Goal: Find specific page/section: Find specific page/section

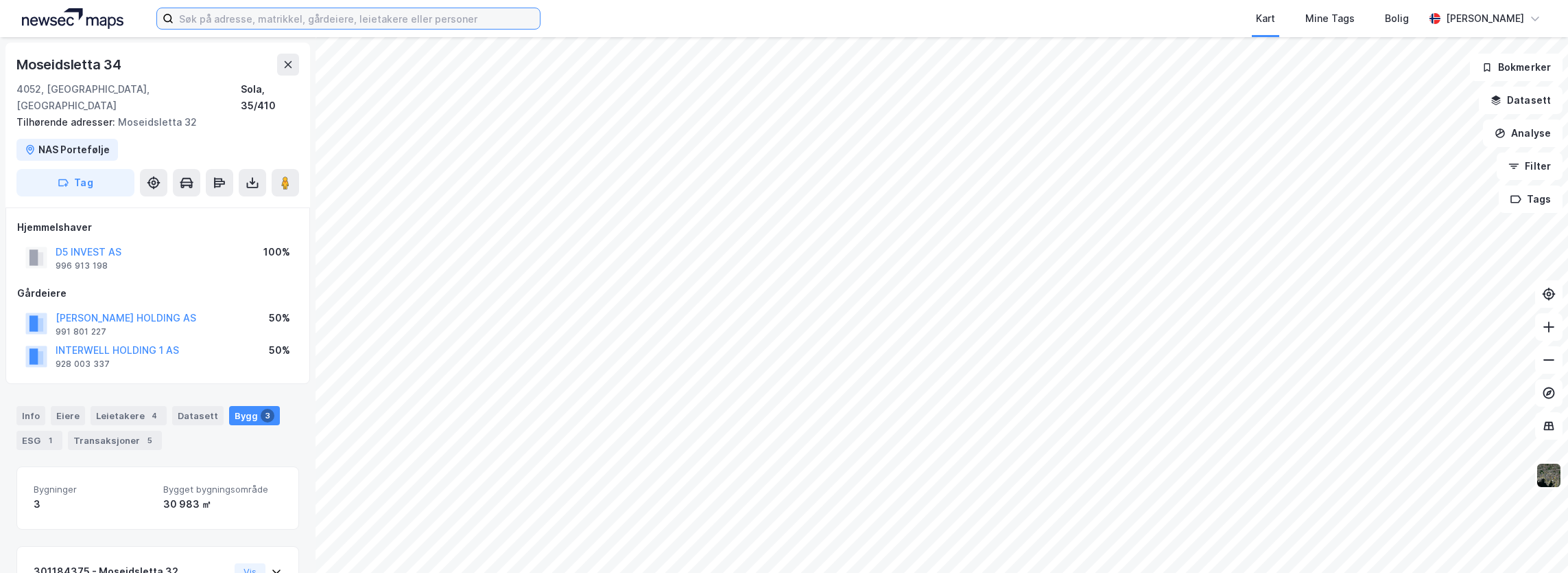
click at [262, 15] on input at bounding box center [356, 18] width 367 height 20
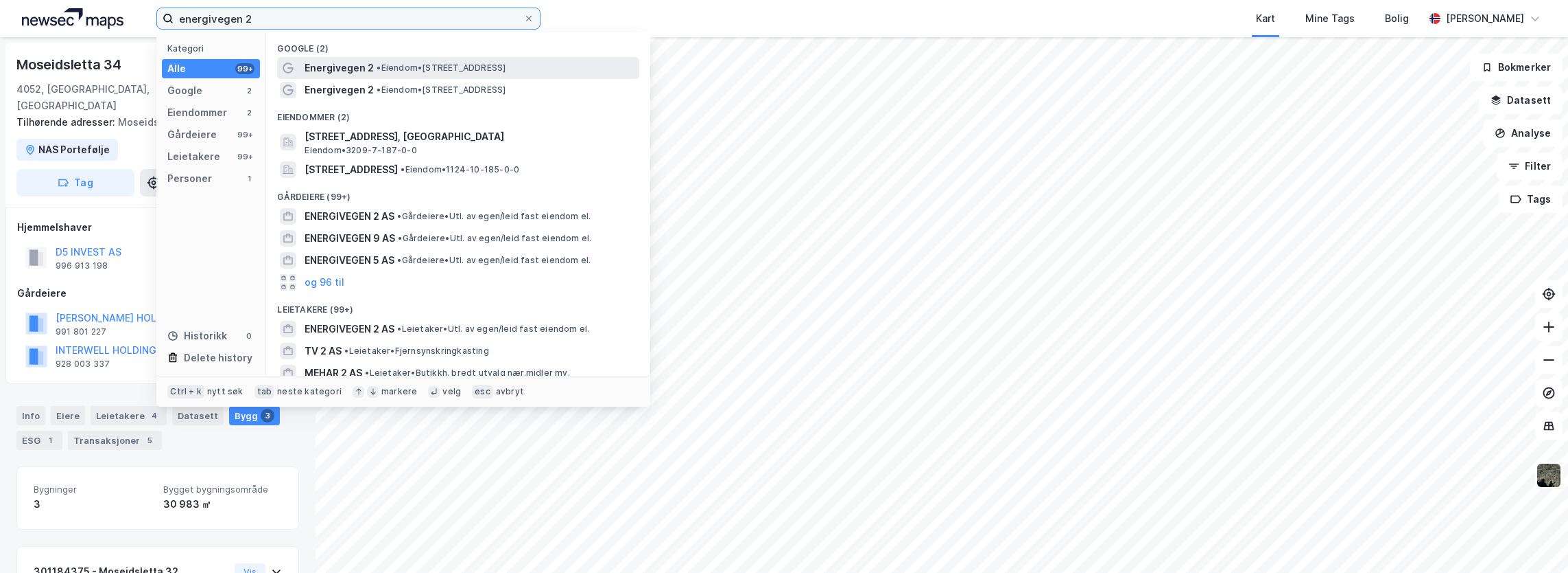
type input "energivegen 2"
click at [357, 63] on span "Energivegen 2" at bounding box center [339, 68] width 69 height 17
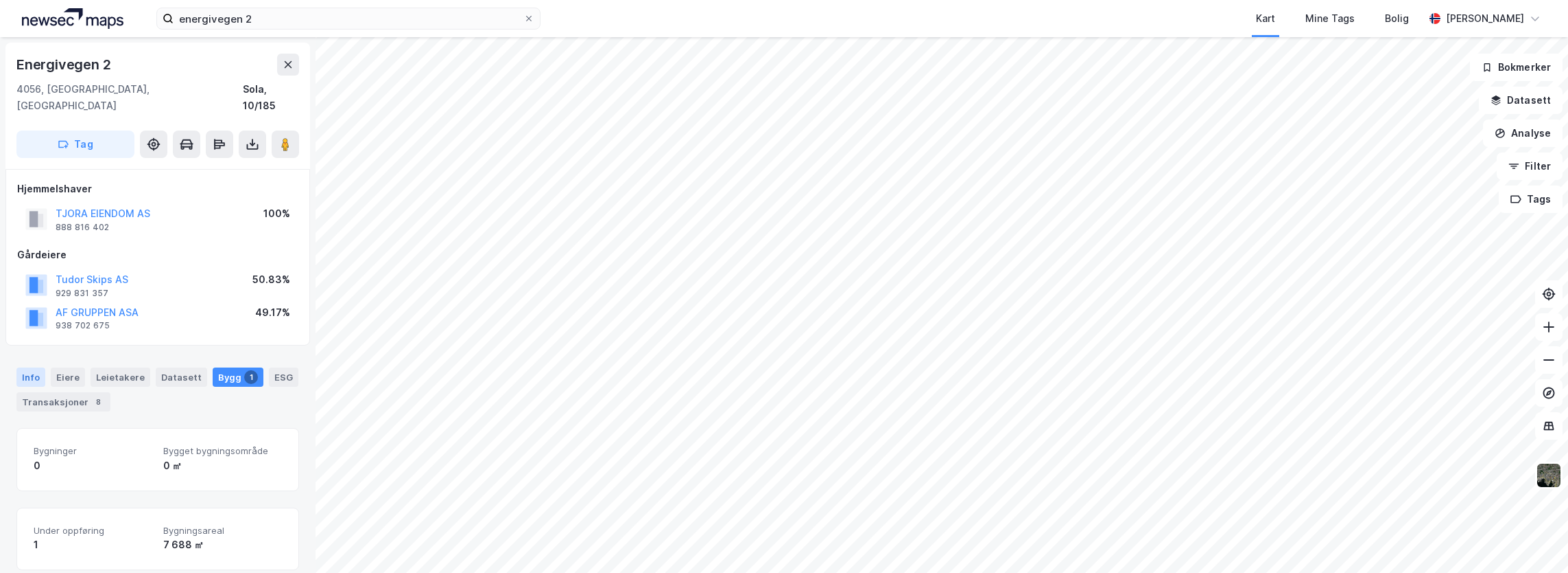
click at [37, 367] on div "Info" at bounding box center [30, 376] width 29 height 19
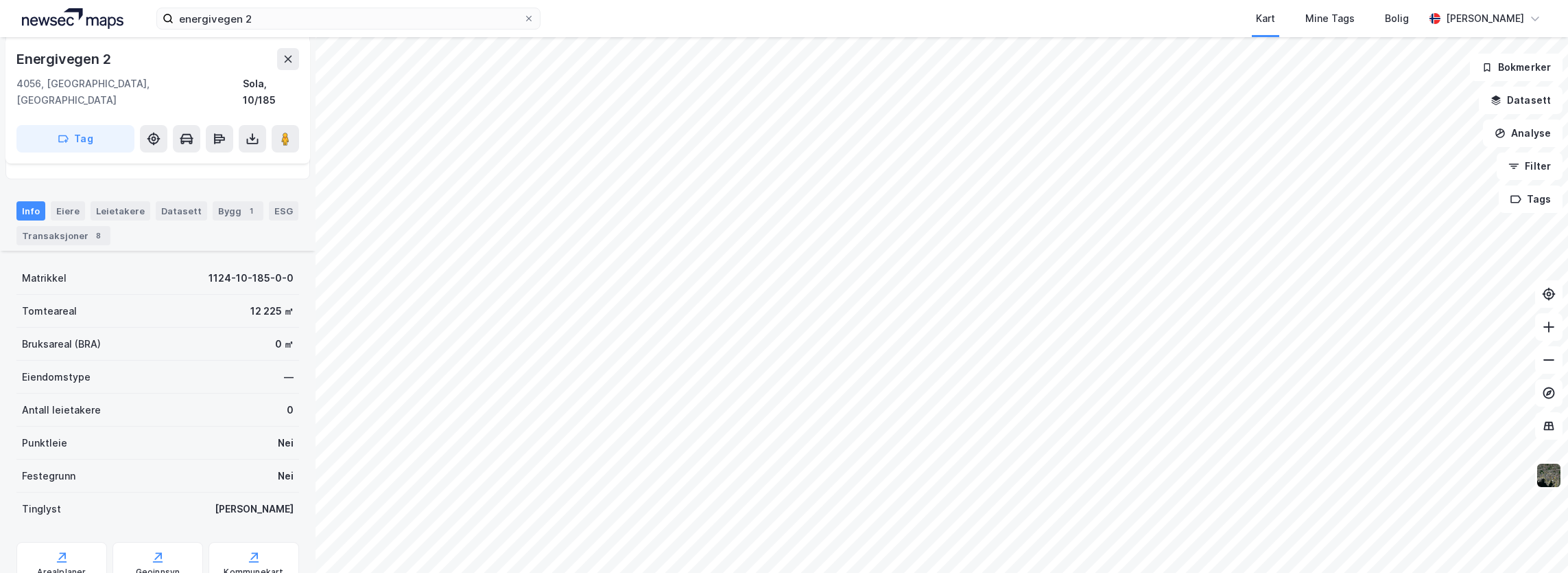
scroll to position [206, 0]
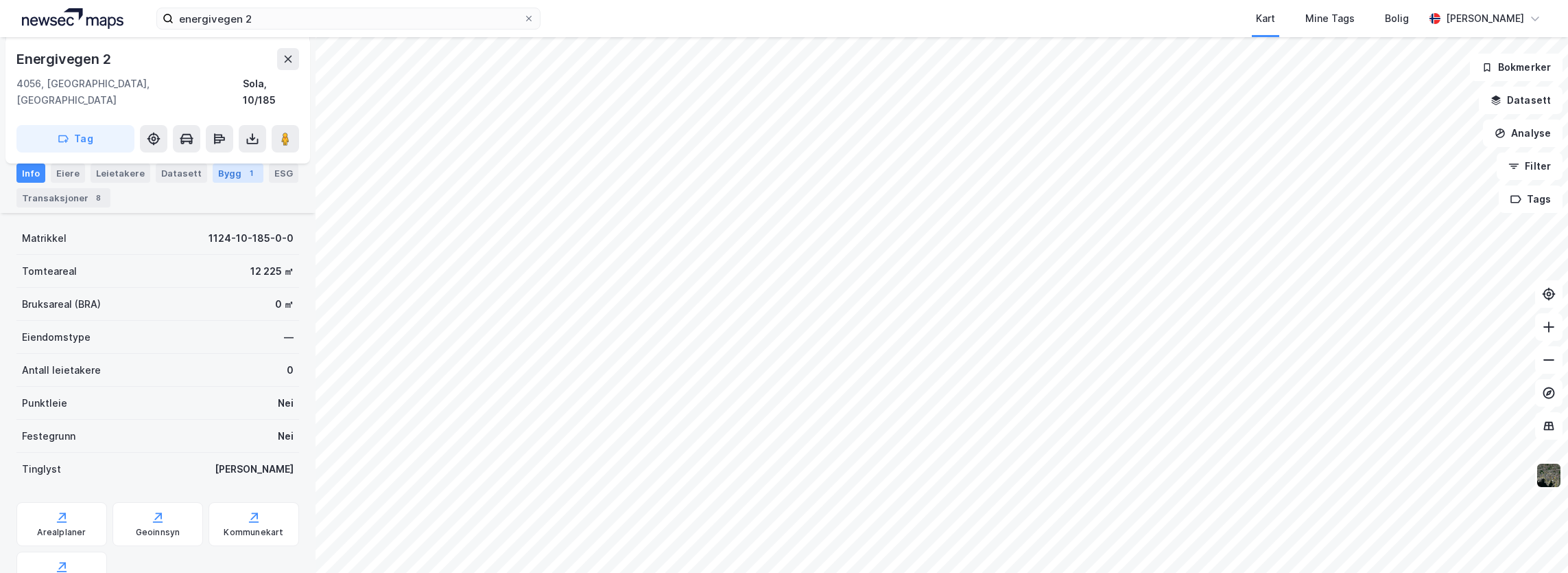
click at [244, 177] on div "1" at bounding box center [250, 173] width 14 height 14
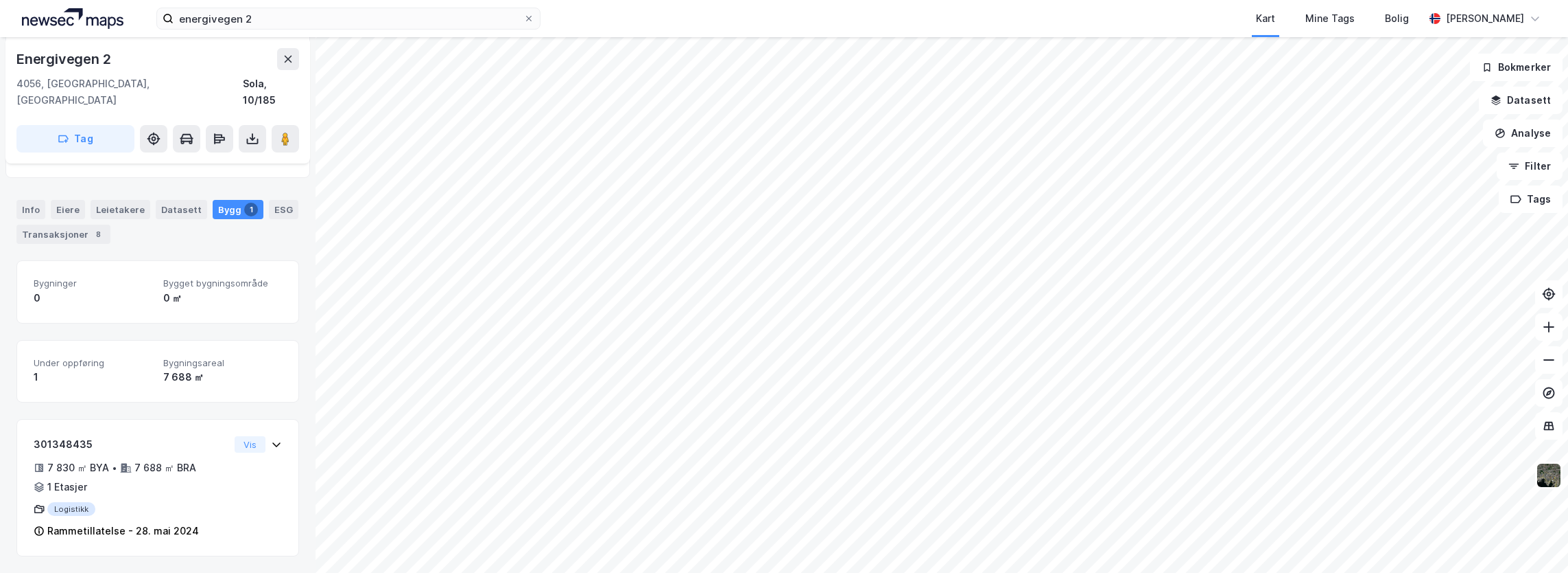
scroll to position [149, 0]
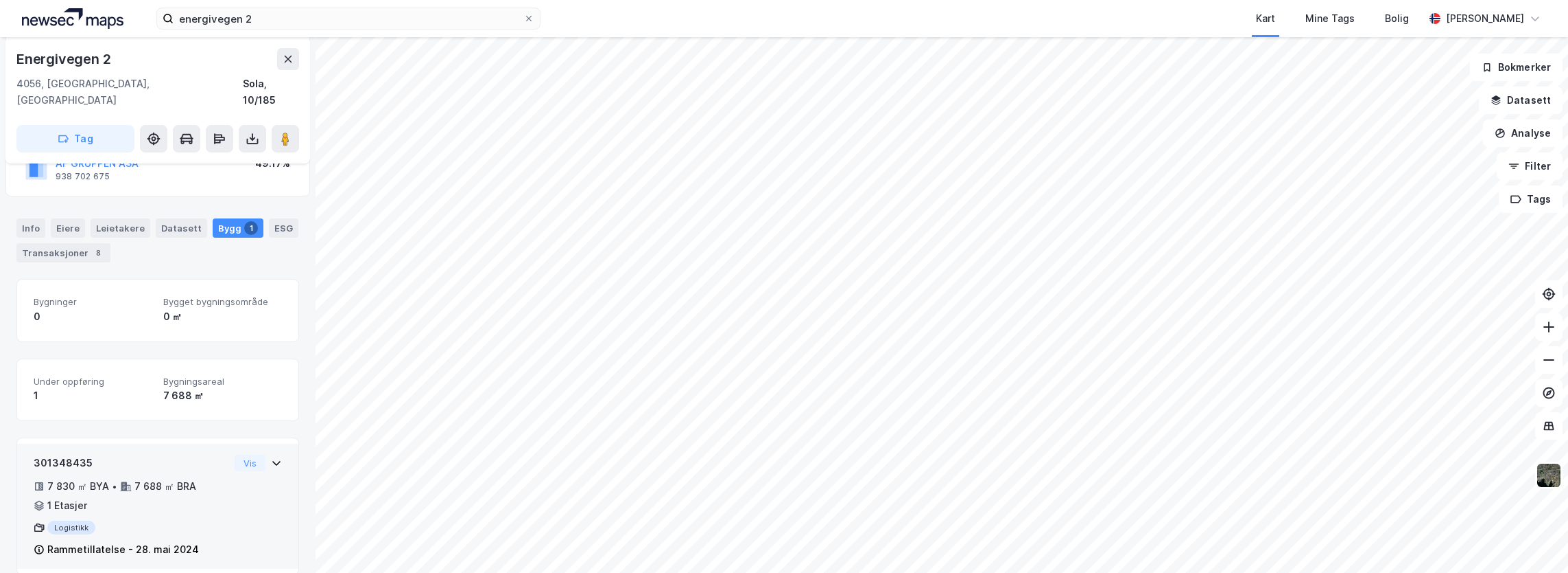
click at [172, 455] on div "301348435" at bounding box center [131, 463] width 196 height 17
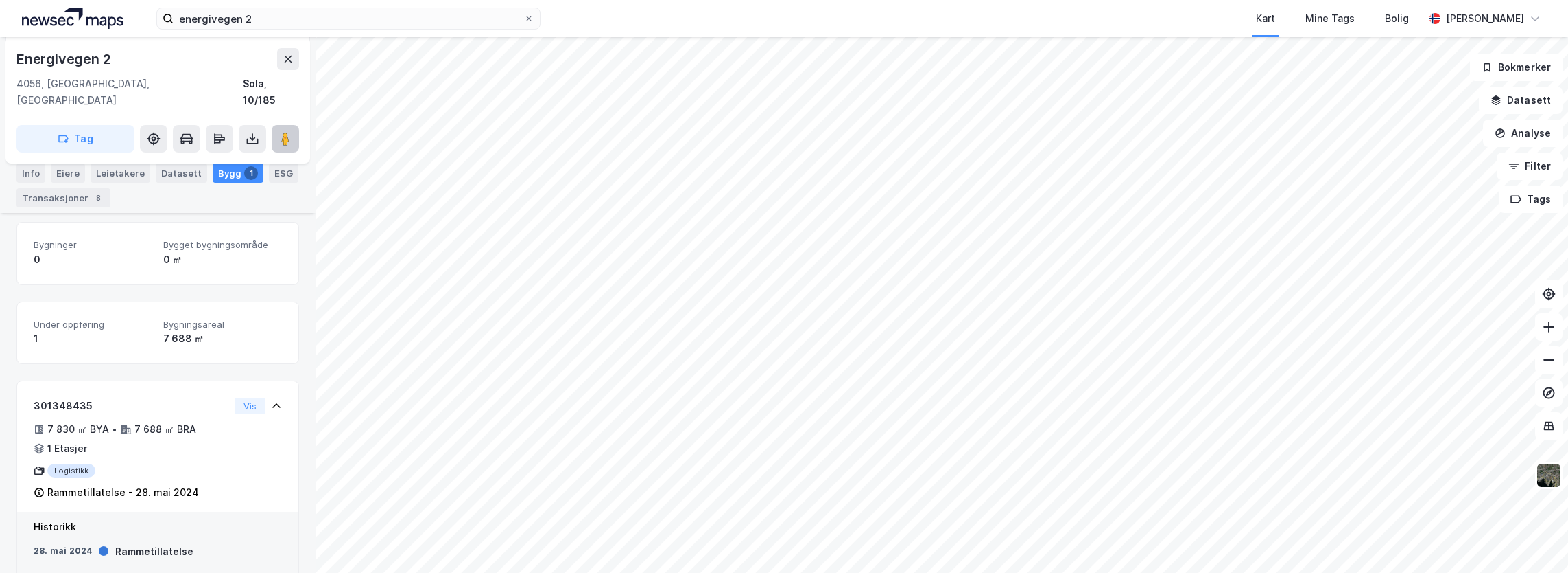
click at [292, 125] on button at bounding box center [285, 139] width 28 height 28
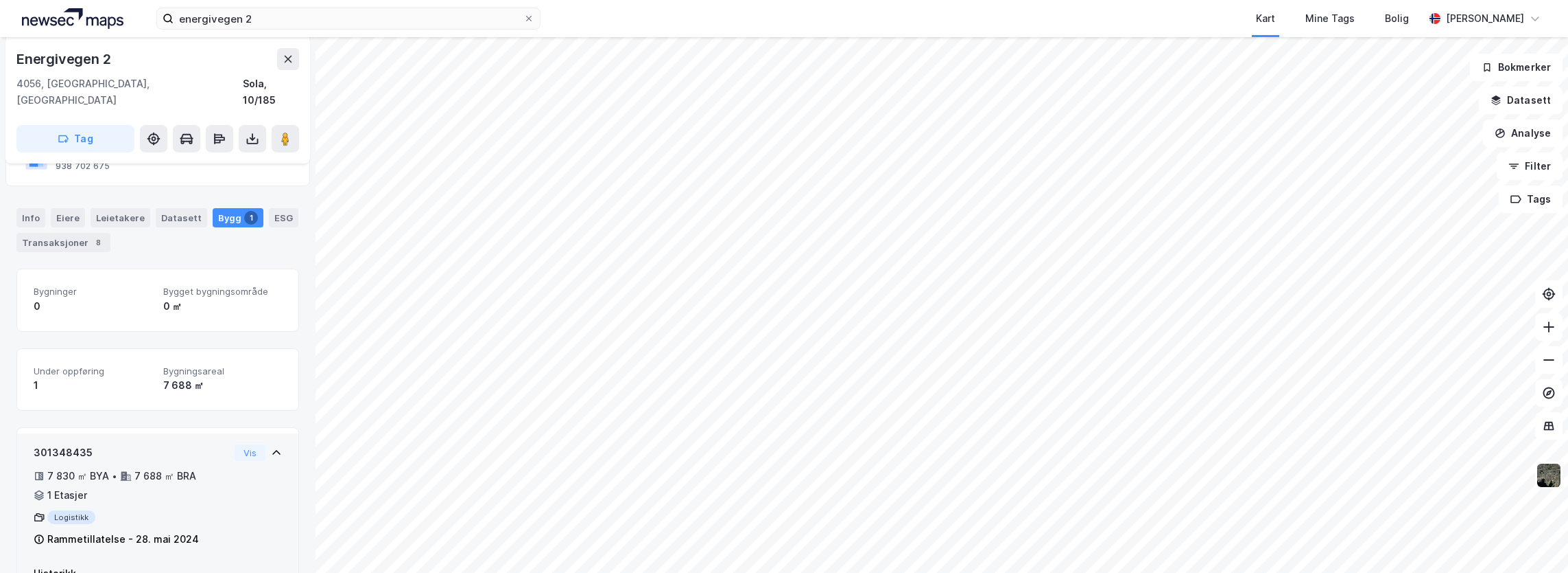
scroll to position [145, 0]
